Goal: Transaction & Acquisition: Purchase product/service

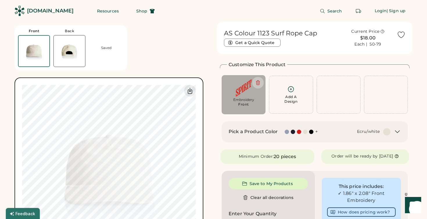
scroll to position [3, 0]
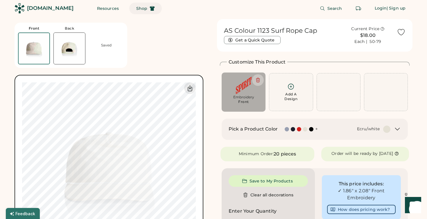
click at [136, 8] on span "Shop" at bounding box center [141, 8] width 11 height 4
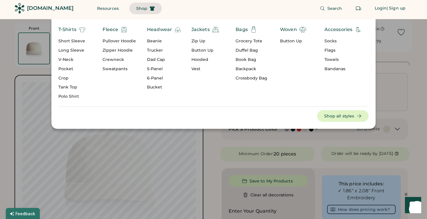
click at [160, 69] on div "5-Panel" at bounding box center [164, 69] width 34 height 6
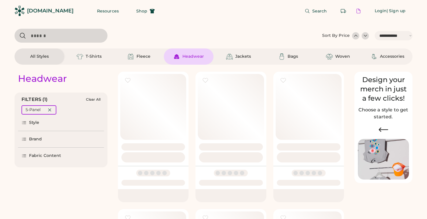
select select "*****"
select select "*"
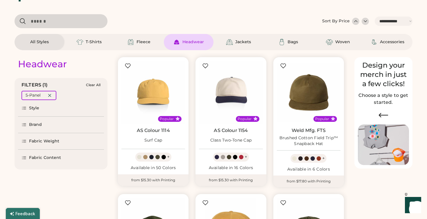
scroll to position [15, 0]
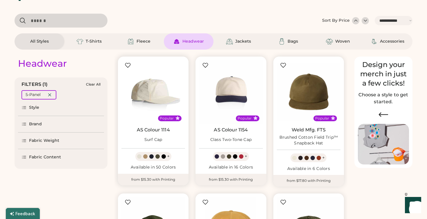
select select "*****"
select select "*"
click at [162, 87] on img at bounding box center [153, 92] width 64 height 64
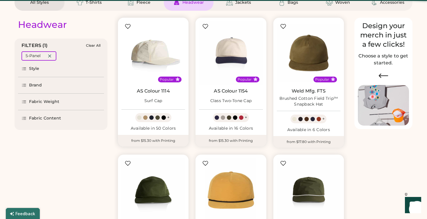
scroll to position [60, 0]
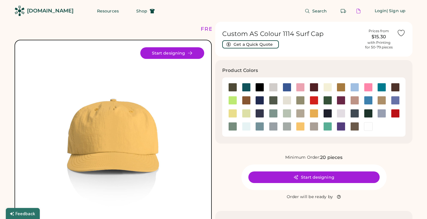
scroll to position [22, 0]
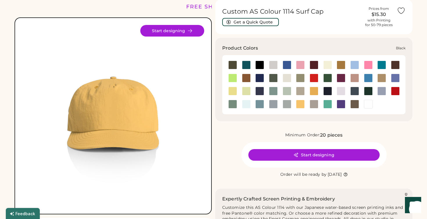
click at [259, 64] on div at bounding box center [259, 65] width 9 height 9
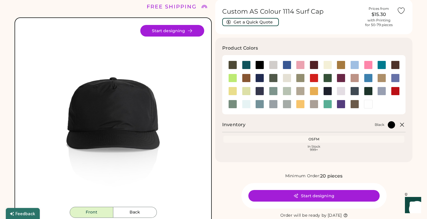
click at [118, 97] on img at bounding box center [113, 116] width 182 height 182
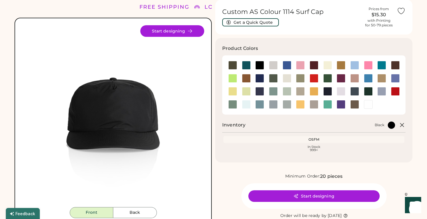
click at [117, 111] on img at bounding box center [113, 116] width 182 height 182
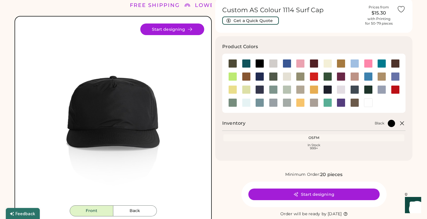
scroll to position [24, 0]
click at [287, 62] on div at bounding box center [287, 63] width 9 height 9
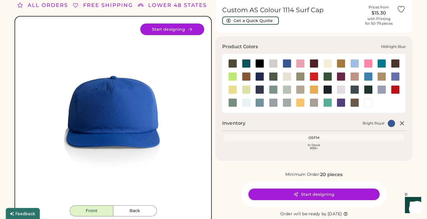
click at [257, 90] on div at bounding box center [259, 89] width 9 height 9
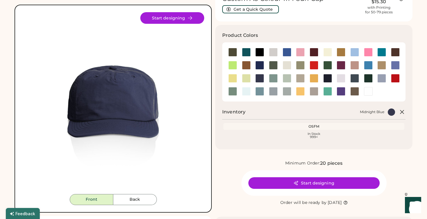
scroll to position [35, 0]
